Goal: Find specific page/section: Find specific page/section

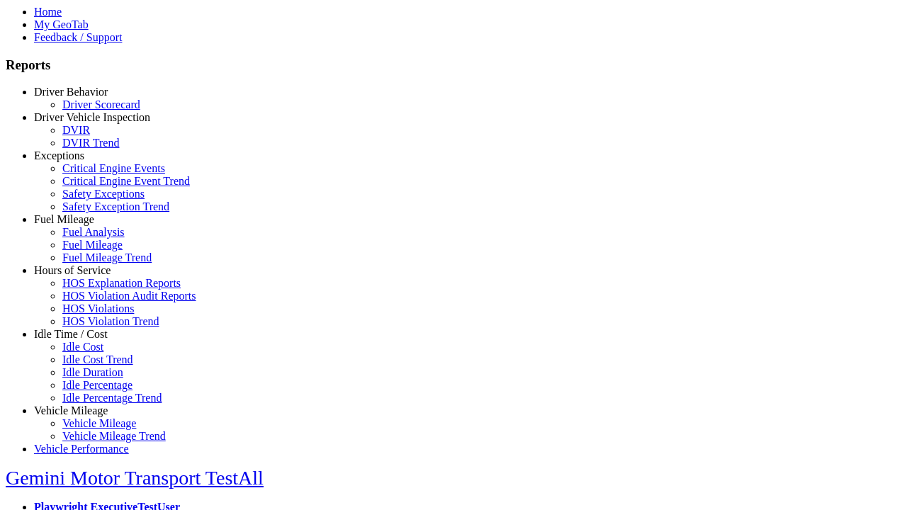
click at [82, 340] on link "Idle Time / Cost" at bounding box center [71, 334] width 74 height 12
click at [92, 353] on link "Idle Cost" at bounding box center [82, 347] width 41 height 12
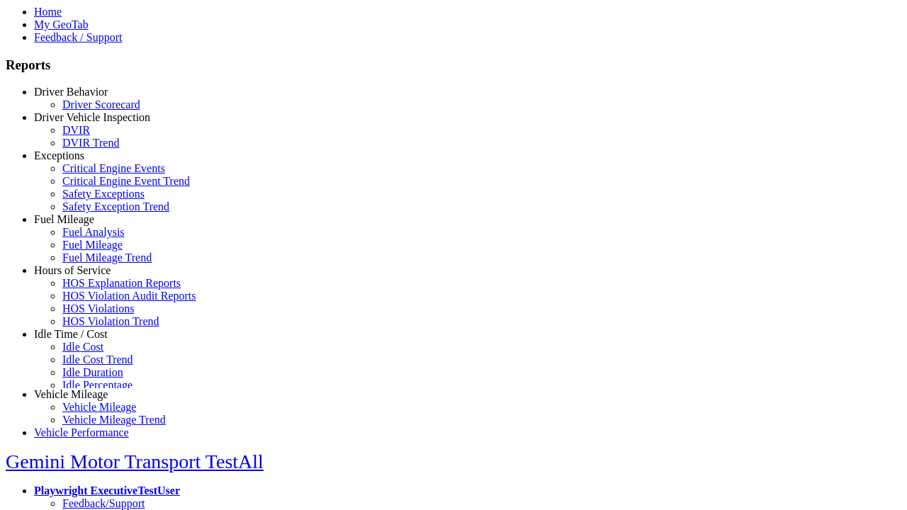
scroll to position [6, 0]
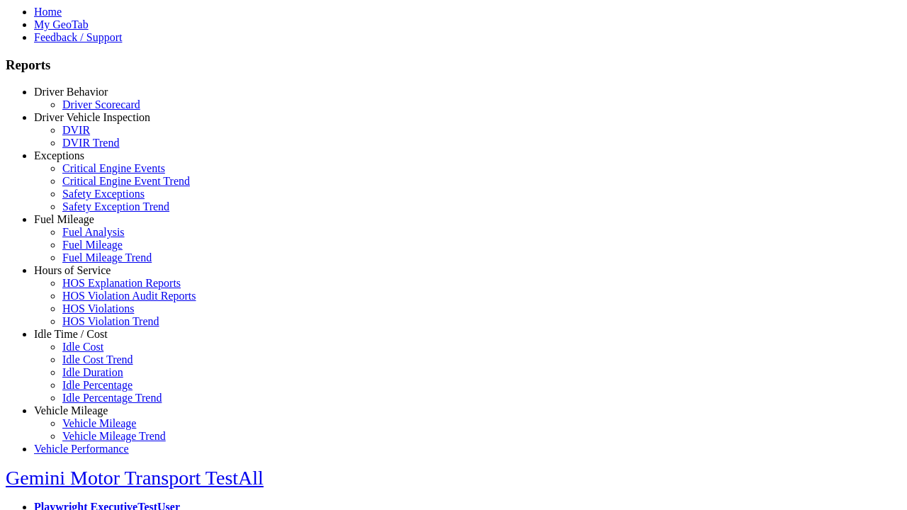
select select "**"
select select
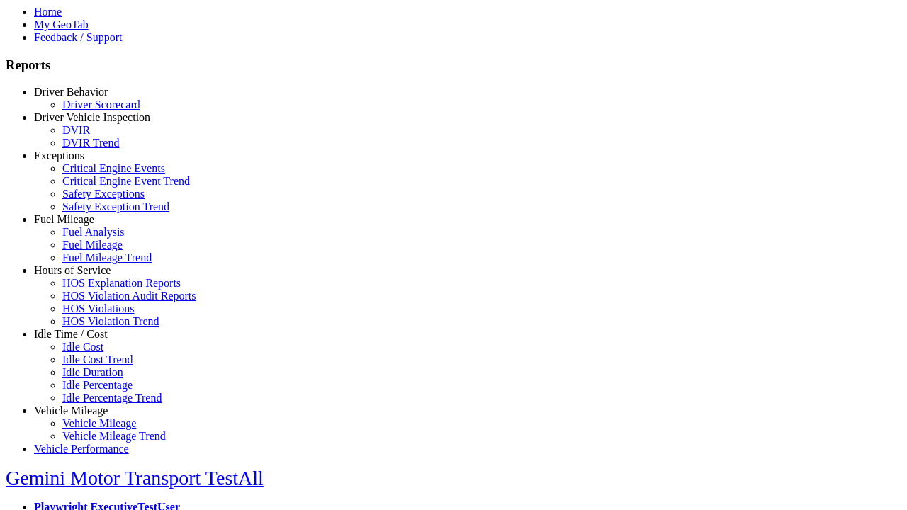
select select
